Goal: Task Accomplishment & Management: Manage account settings

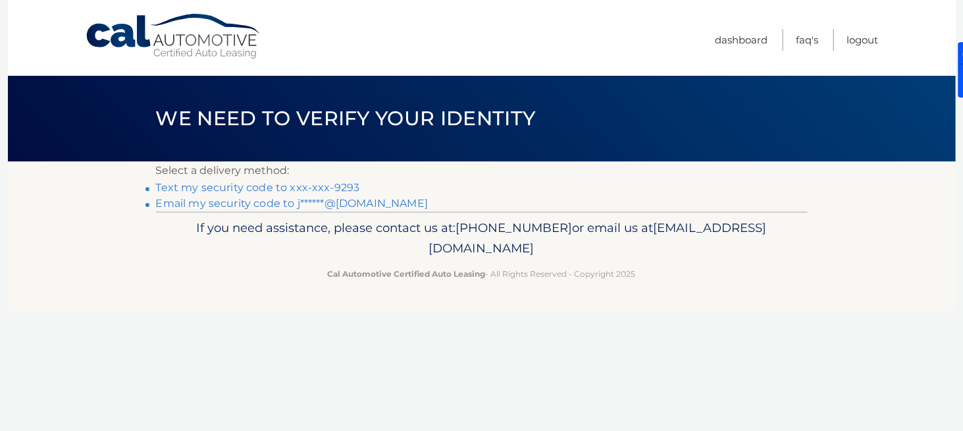
click at [254, 190] on link "Text my security code to xxx-xxx-9293" at bounding box center [258, 187] width 204 height 13
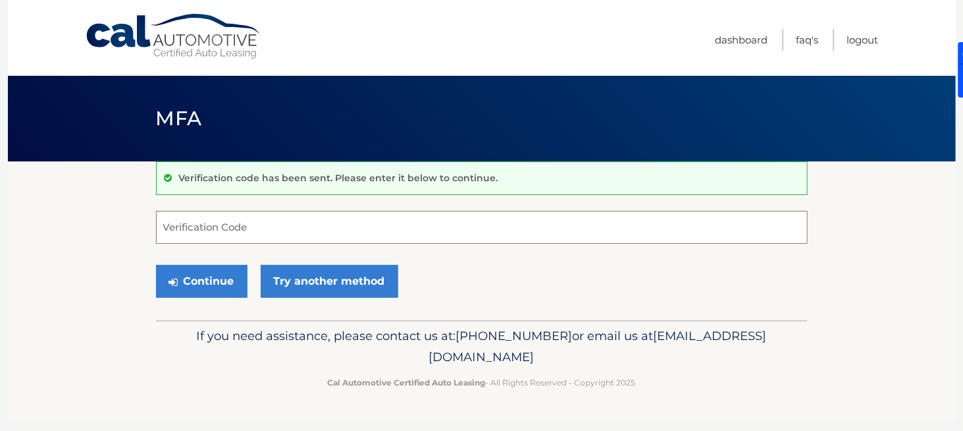
click at [232, 221] on input "Verification Code" at bounding box center [482, 227] width 652 height 33
type input "918546"
click at [156, 265] on button "Continue" at bounding box center [202, 281] width 92 height 33
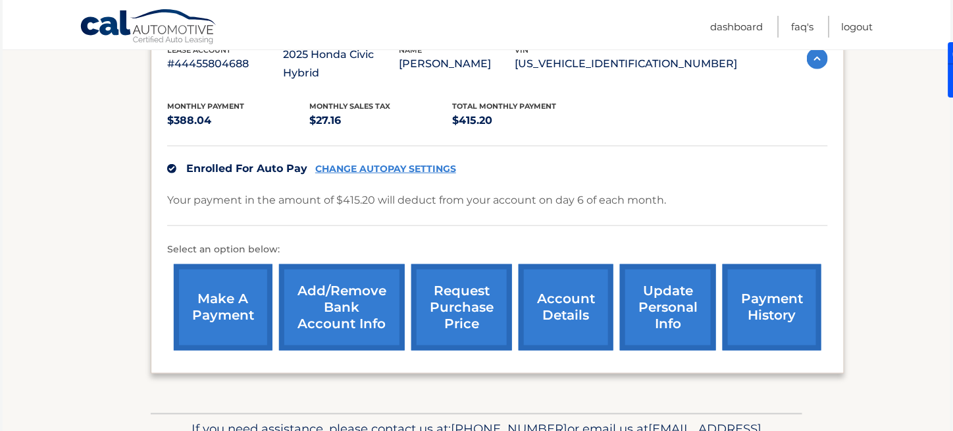
scroll to position [263, 0]
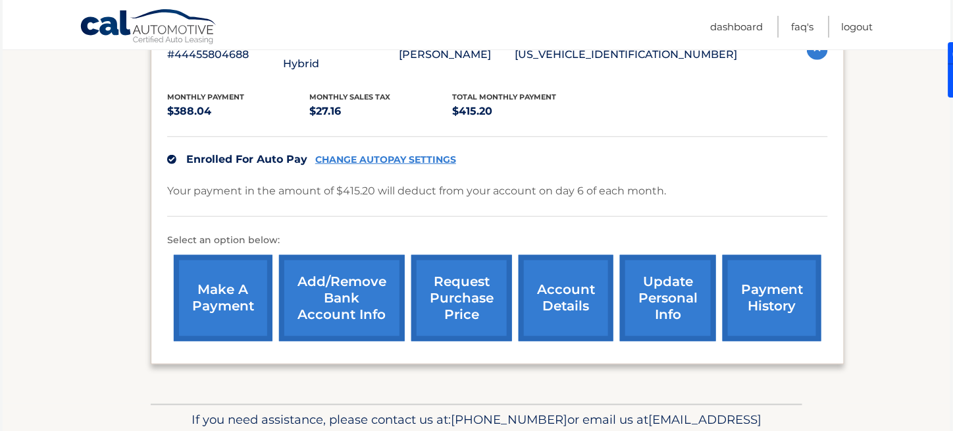
click at [358, 276] on link "Add/Remove bank account info" at bounding box center [342, 298] width 126 height 86
